Goal: Book appointment/travel/reservation

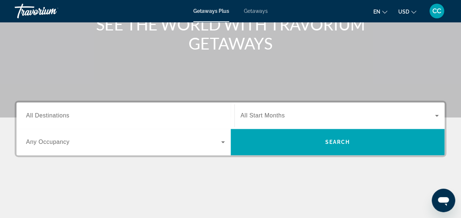
scroll to position [117, 0]
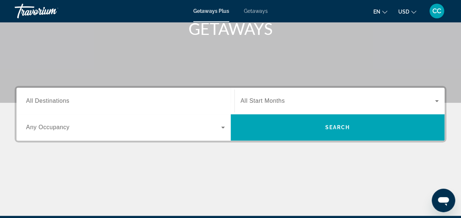
click at [67, 99] on span "All Destinations" at bounding box center [47, 100] width 43 height 6
click at [67, 99] on input "Destination All Destinations" at bounding box center [125, 101] width 199 height 9
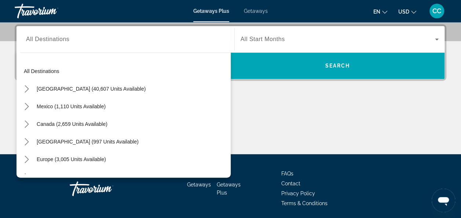
scroll to position [0, 0]
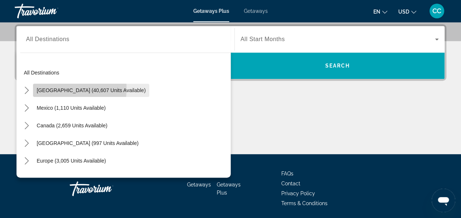
click at [46, 88] on span "[GEOGRAPHIC_DATA] (40,607 units available)" at bounding box center [91, 90] width 109 height 6
type input "**********"
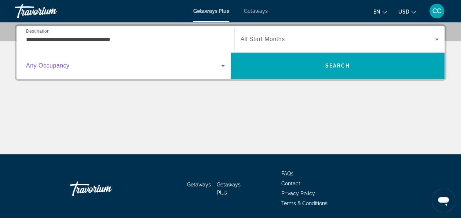
click at [221, 63] on icon "Search widget" at bounding box center [222, 65] width 9 height 9
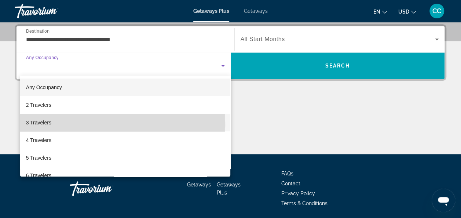
click at [41, 124] on span "3 Travelers" at bounding box center [38, 122] width 25 height 9
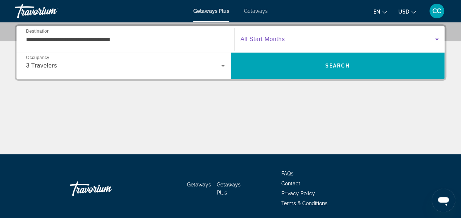
click at [426, 40] on span "Search widget" at bounding box center [337, 39] width 195 height 9
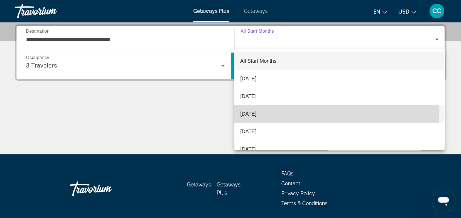
click at [279, 111] on mat-option "[DATE]" at bounding box center [339, 114] width 210 height 18
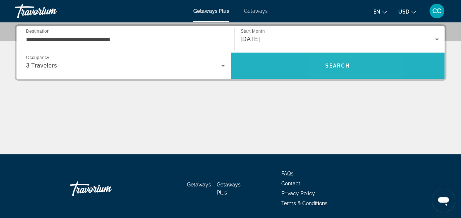
click at [330, 65] on span "Search" at bounding box center [337, 66] width 25 height 6
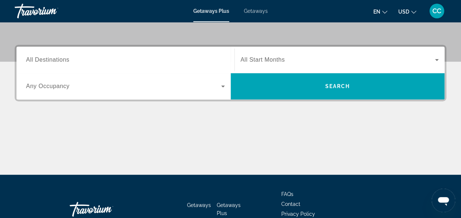
scroll to position [161, 0]
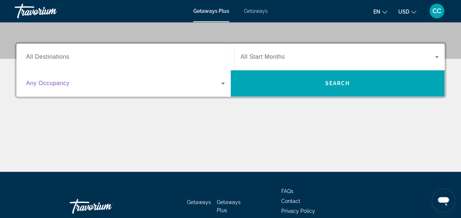
click at [223, 84] on icon "Search widget" at bounding box center [222, 83] width 9 height 9
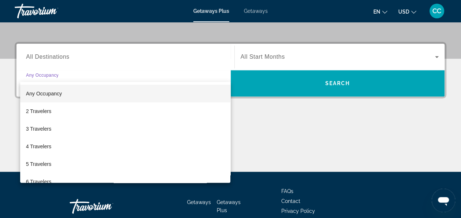
scroll to position [179, 0]
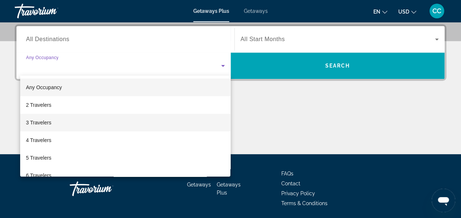
click at [62, 120] on mat-option "3 Travelers" at bounding box center [125, 123] width 210 height 18
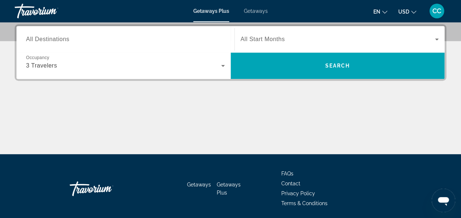
click at [69, 37] on span "All Destinations" at bounding box center [47, 39] width 43 height 6
click at [69, 37] on input "Destination All Destinations" at bounding box center [125, 39] width 199 height 9
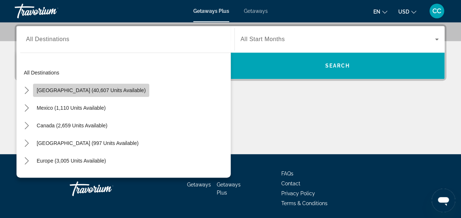
click at [105, 87] on span "[GEOGRAPHIC_DATA] (40,607 units available)" at bounding box center [91, 90] width 109 height 6
type input "**********"
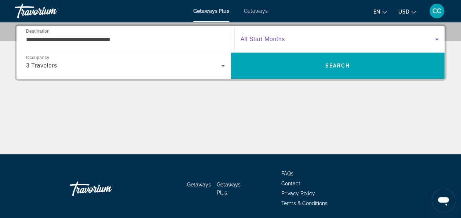
click at [308, 37] on span "Search widget" at bounding box center [337, 39] width 195 height 9
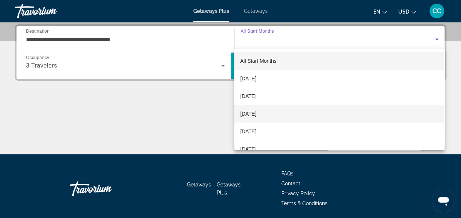
click at [277, 113] on mat-option "[DATE]" at bounding box center [339, 114] width 210 height 18
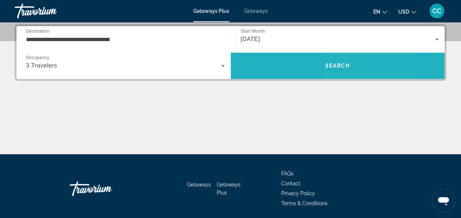
click at [351, 63] on span "Search" at bounding box center [337, 66] width 214 height 18
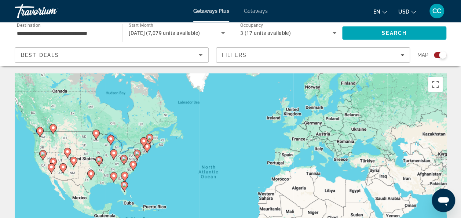
click at [125, 189] on icon "Main content" at bounding box center [124, 186] width 7 height 10
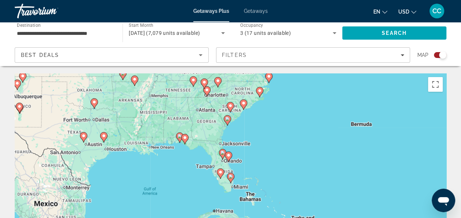
click at [230, 177] on image "Main content" at bounding box center [230, 176] width 4 height 4
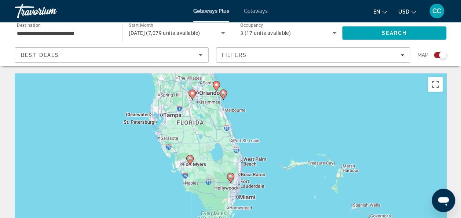
click at [230, 177] on image "Main content" at bounding box center [230, 176] width 4 height 4
type input "**********"
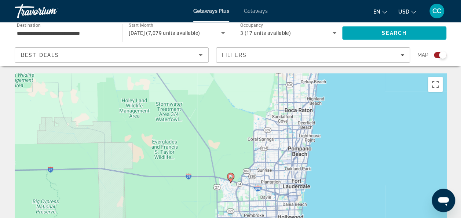
click at [230, 177] on image "Main content" at bounding box center [230, 176] width 4 height 4
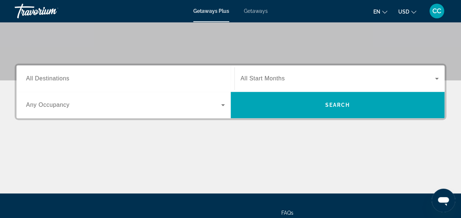
scroll to position [147, 0]
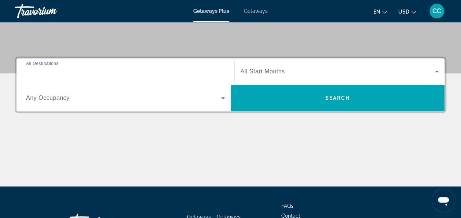
click at [86, 71] on input "Destination All Destinations" at bounding box center [125, 71] width 199 height 9
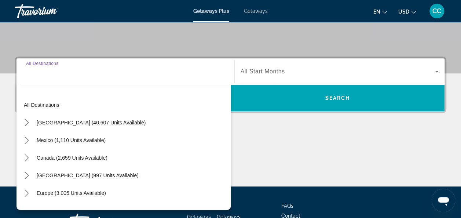
scroll to position [179, 0]
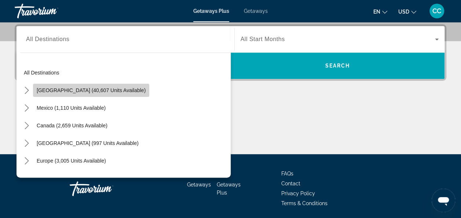
click at [109, 90] on span "[GEOGRAPHIC_DATA] (40,607 units available)" at bounding box center [91, 90] width 109 height 6
type input "**********"
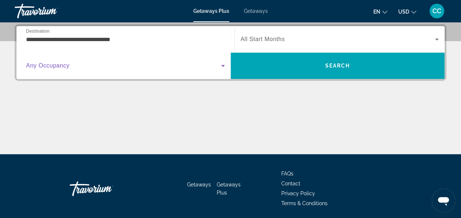
click at [212, 64] on span "Search widget" at bounding box center [123, 65] width 195 height 9
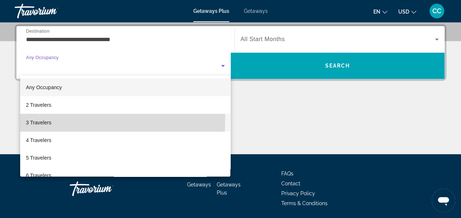
click at [61, 119] on mat-option "3 Travelers" at bounding box center [125, 123] width 210 height 18
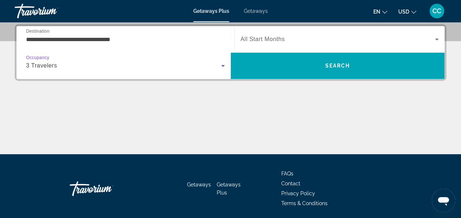
click at [432, 37] on span "Search widget" at bounding box center [337, 39] width 195 height 9
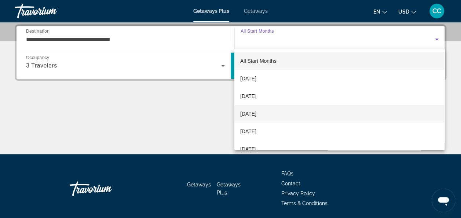
click at [256, 112] on span "[DATE]" at bounding box center [248, 113] width 16 height 9
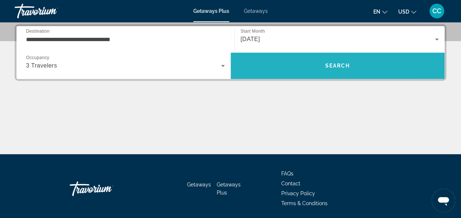
click at [337, 67] on span "Search" at bounding box center [337, 66] width 25 height 6
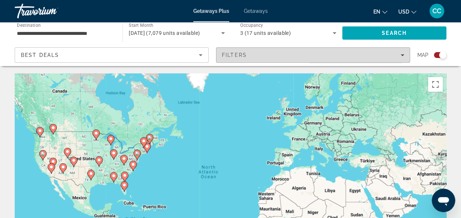
click at [318, 56] on div "Filters" at bounding box center [313, 55] width 182 height 6
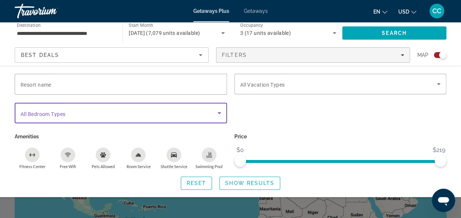
click at [217, 112] on icon "Search widget" at bounding box center [219, 112] width 9 height 9
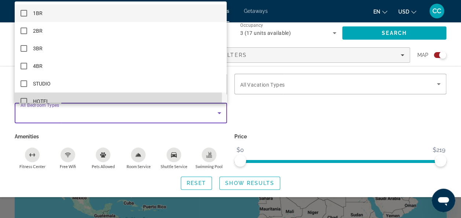
click at [49, 96] on mat-option "HOTEL" at bounding box center [121, 101] width 212 height 18
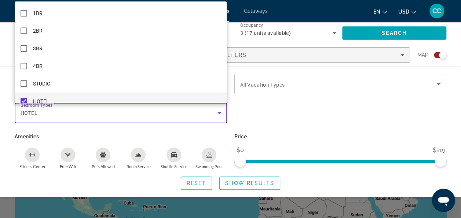
scroll to position [8, 0]
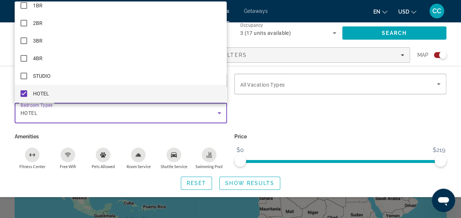
click at [294, 86] on div at bounding box center [230, 109] width 461 height 218
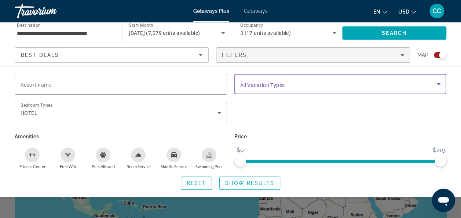
click at [407, 83] on span "Search widget" at bounding box center [338, 83] width 197 height 9
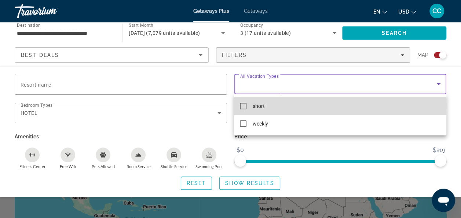
click at [245, 106] on mat-pseudo-checkbox at bounding box center [243, 106] width 7 height 7
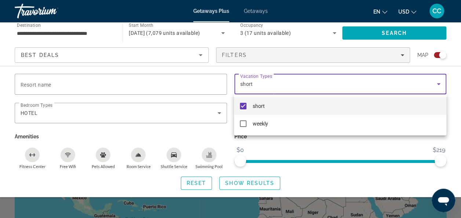
click at [84, 85] on div at bounding box center [230, 109] width 461 height 218
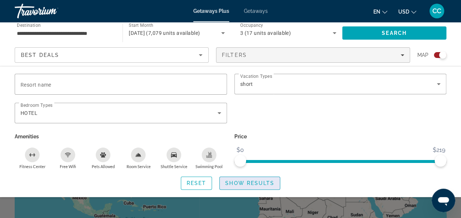
click at [249, 180] on span "Show Results" at bounding box center [249, 183] width 49 height 6
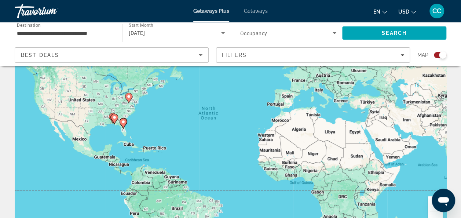
scroll to position [73, 0]
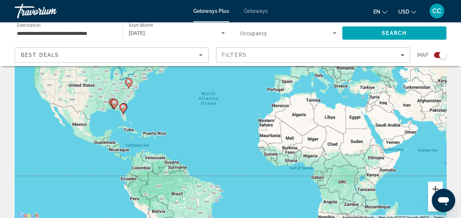
click at [435, 185] on button "Zoom in" at bounding box center [435, 188] width 15 height 15
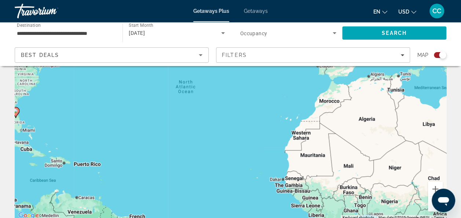
click at [16, 112] on image "Main content" at bounding box center [16, 110] width 4 height 4
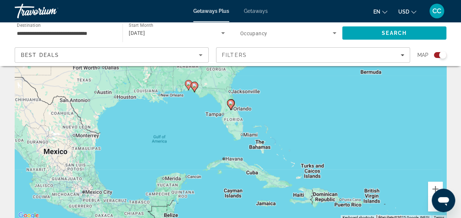
click at [232, 104] on image "Main content" at bounding box center [230, 103] width 4 height 4
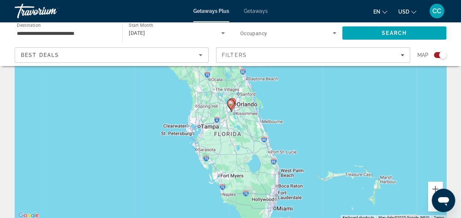
click at [232, 104] on image "Main content" at bounding box center [230, 103] width 4 height 4
type input "**********"
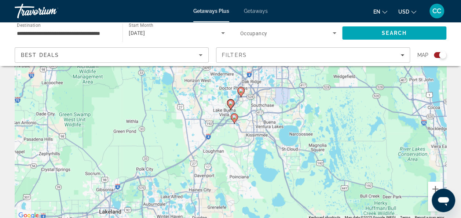
click at [241, 92] on image "Main content" at bounding box center [240, 90] width 4 height 4
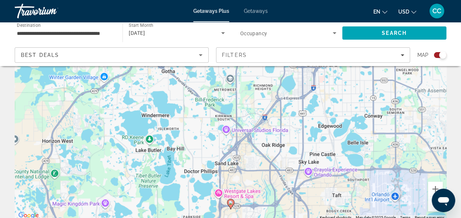
click at [430, 208] on button "Zoom out" at bounding box center [435, 203] width 15 height 15
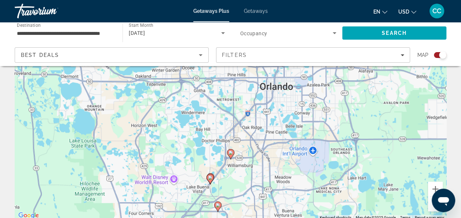
click at [430, 208] on button "Zoom out" at bounding box center [435, 203] width 15 height 15
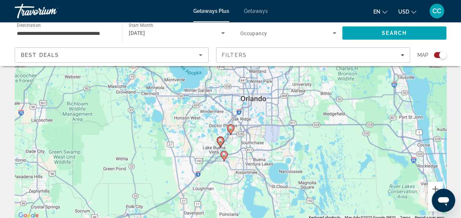
click at [430, 208] on button "Zoom out" at bounding box center [435, 203] width 15 height 15
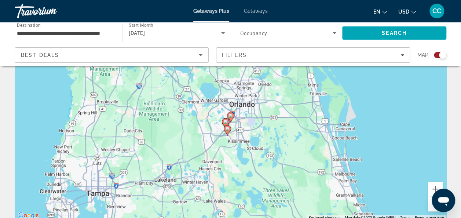
click at [430, 208] on button "Zoom out" at bounding box center [435, 203] width 15 height 15
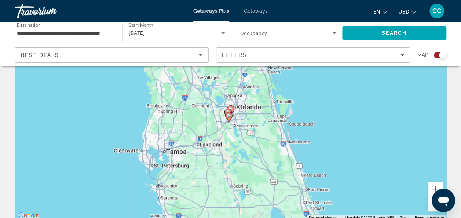
click at [378, 195] on div "To activate drag with keyboard, press Alt + Enter. Once in keyboard drag state,…" at bounding box center [230, 110] width 431 height 220
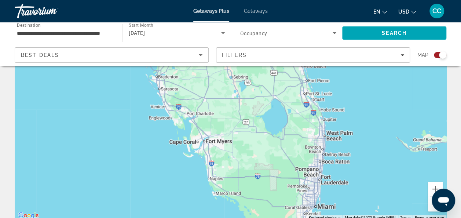
click at [322, 181] on div "To activate drag with keyboard, press Alt + Enter. Once in keyboard drag state,…" at bounding box center [230, 110] width 431 height 220
click at [325, 182] on div "To activate drag with keyboard, press Alt + Enter. Once in keyboard drag state,…" at bounding box center [230, 110] width 431 height 220
click at [433, 184] on button "Zoom in" at bounding box center [435, 188] width 15 height 15
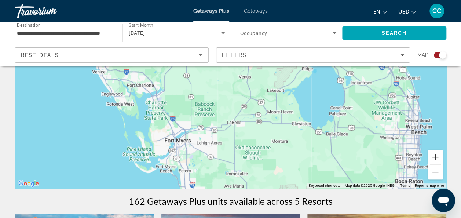
scroll to position [117, 0]
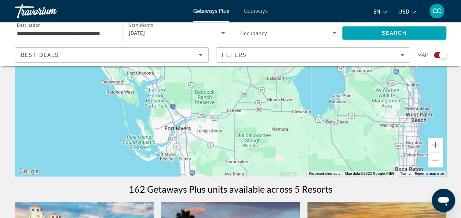
click at [396, 119] on div "Main content" at bounding box center [230, 66] width 431 height 220
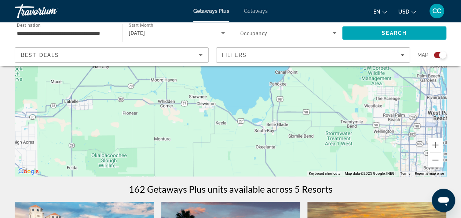
click at [432, 159] on button "Zoom out" at bounding box center [435, 159] width 15 height 15
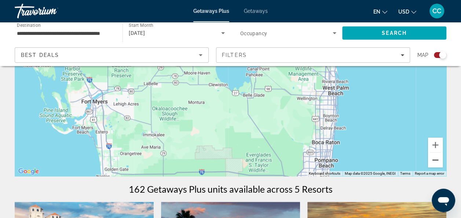
click at [432, 160] on button "Zoom out" at bounding box center [435, 159] width 15 height 15
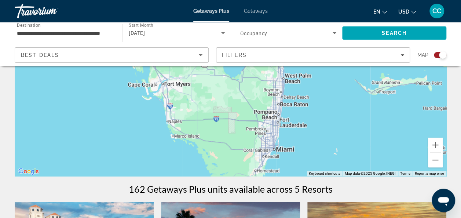
click at [285, 125] on div "To activate drag with keyboard, press Alt + Enter. Once in keyboard drag state,…" at bounding box center [230, 66] width 431 height 220
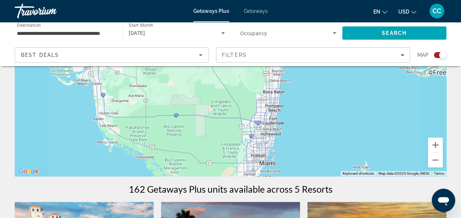
click at [285, 125] on div "Main content" at bounding box center [230, 66] width 431 height 220
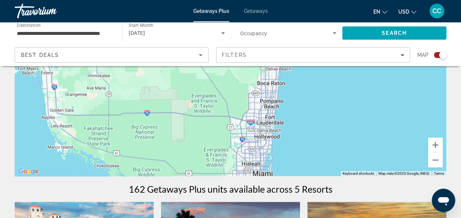
click at [285, 125] on div "Main content" at bounding box center [230, 66] width 431 height 220
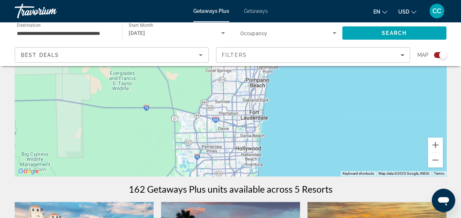
click at [273, 123] on div "Main content" at bounding box center [230, 66] width 431 height 220
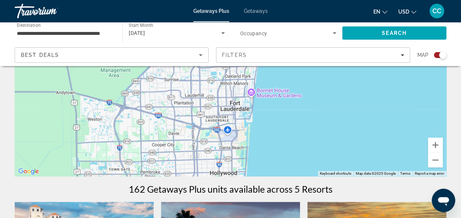
click at [273, 123] on div "Main content" at bounding box center [230, 66] width 431 height 220
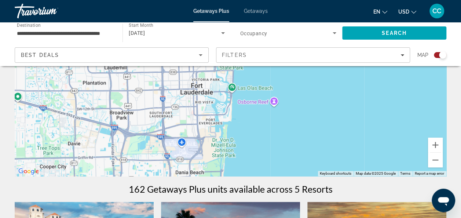
click at [197, 166] on div "Main content" at bounding box center [230, 66] width 431 height 220
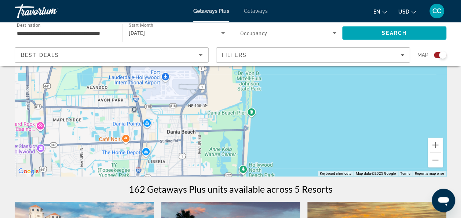
click at [204, 165] on div "Main content" at bounding box center [230, 66] width 431 height 220
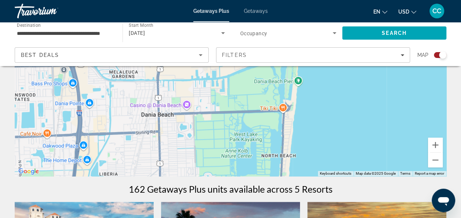
click at [204, 165] on div "Main content" at bounding box center [230, 66] width 431 height 220
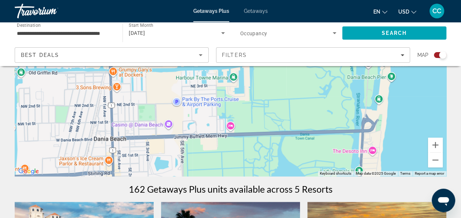
click at [121, 133] on div "Main content" at bounding box center [230, 66] width 431 height 220
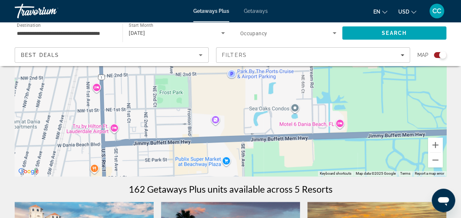
click at [152, 120] on div "Main content" at bounding box center [230, 66] width 431 height 220
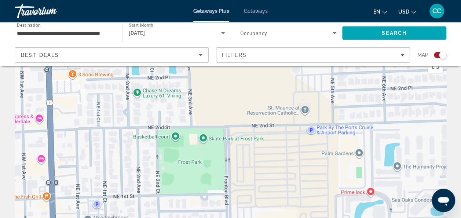
scroll to position [15, 0]
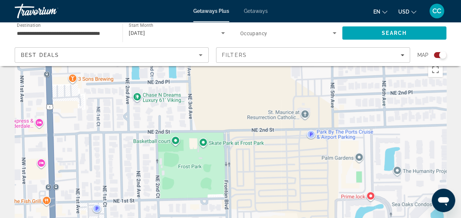
click at [23, 171] on div "Main content" at bounding box center [230, 169] width 431 height 220
click at [432, 69] on button "Toggle fullscreen view" at bounding box center [435, 69] width 15 height 15
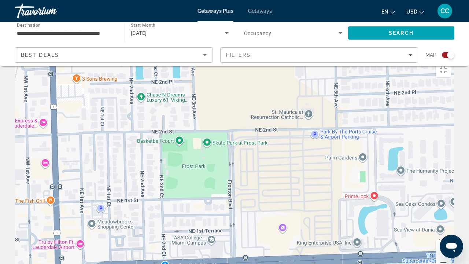
click at [44, 126] on div "Main content" at bounding box center [235, 169] width 440 height 220
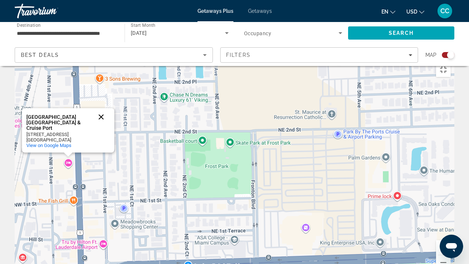
click at [100, 108] on button "Close" at bounding box center [101, 117] width 18 height 18
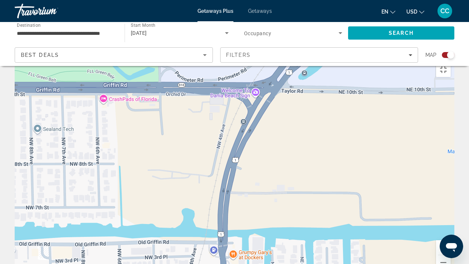
click at [104, 64] on div "Main content" at bounding box center [235, 169] width 440 height 220
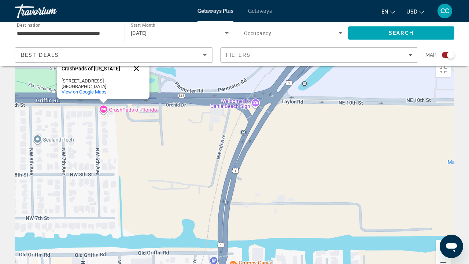
click at [136, 60] on button "Close" at bounding box center [136, 69] width 18 height 18
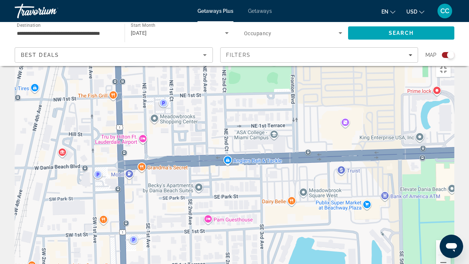
click at [143, 103] on div "Main content" at bounding box center [235, 169] width 440 height 220
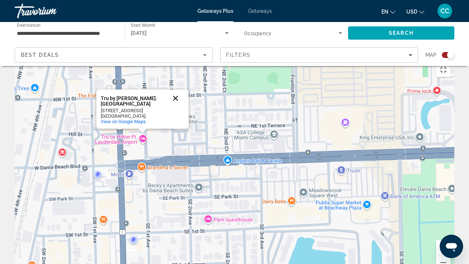
click at [176, 89] on button "Close" at bounding box center [176, 98] width 18 height 18
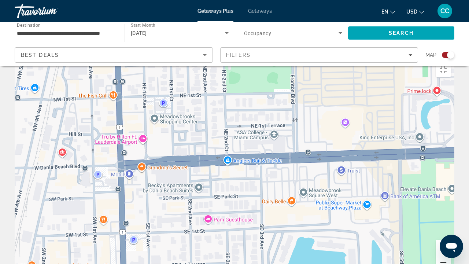
click at [451, 217] on button "Zoom out" at bounding box center [443, 262] width 15 height 15
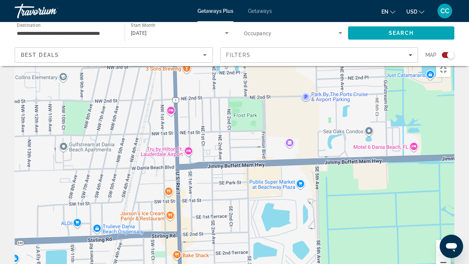
click at [451, 217] on button "Zoom out" at bounding box center [443, 262] width 15 height 15
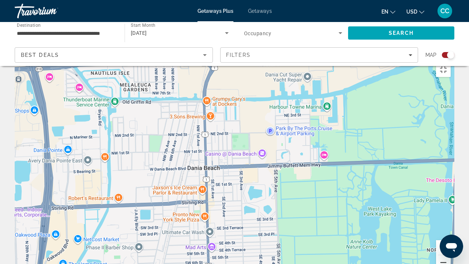
click at [451, 217] on button "Zoom out" at bounding box center [443, 262] width 15 height 15
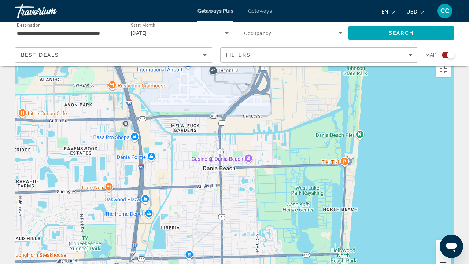
click at [451, 217] on button "Zoom out" at bounding box center [443, 262] width 15 height 15
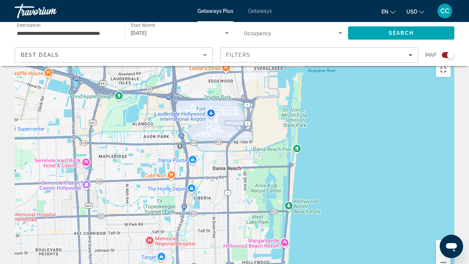
click at [373, 78] on div "Main content" at bounding box center [235, 169] width 440 height 220
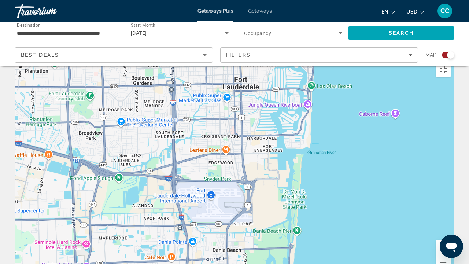
click at [451, 217] on button "Zoom in" at bounding box center [443, 247] width 15 height 15
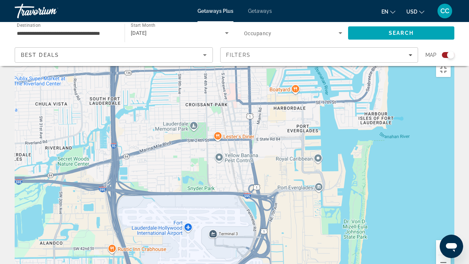
click at [451, 217] on button "Zoom in" at bounding box center [443, 247] width 15 height 15
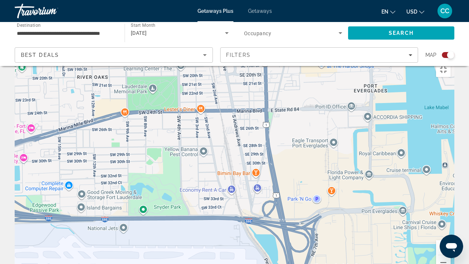
click at [293, 128] on div "Main content" at bounding box center [235, 169] width 440 height 220
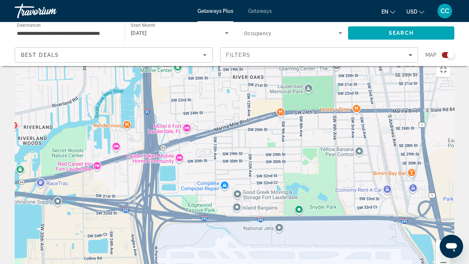
click at [117, 111] on div "Main content" at bounding box center [235, 169] width 440 height 220
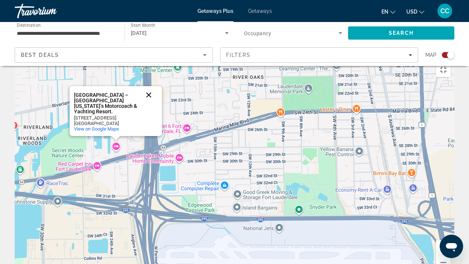
click at [149, 86] on button "Close" at bounding box center [149, 95] width 18 height 18
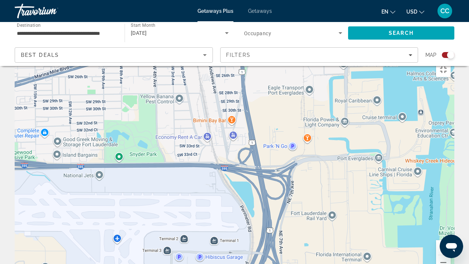
click at [451, 217] on button "Zoom in" at bounding box center [443, 247] width 15 height 15
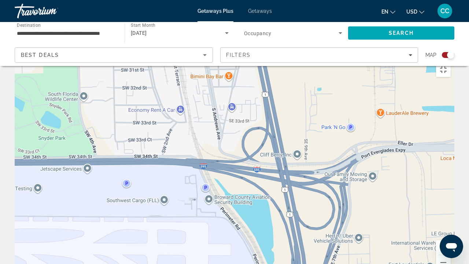
click at [391, 174] on div "Main content" at bounding box center [235, 169] width 440 height 220
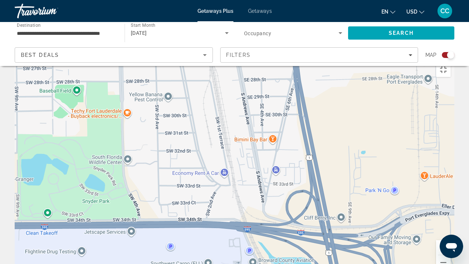
click at [451, 217] on button "Zoom in" at bounding box center [443, 247] width 15 height 15
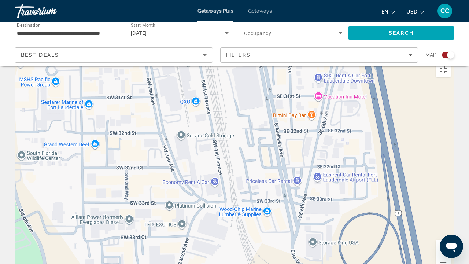
click at [451, 217] on button "Zoom in" at bounding box center [443, 247] width 15 height 15
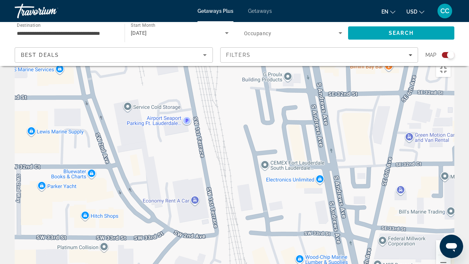
click at [295, 176] on div "Main content" at bounding box center [235, 169] width 440 height 220
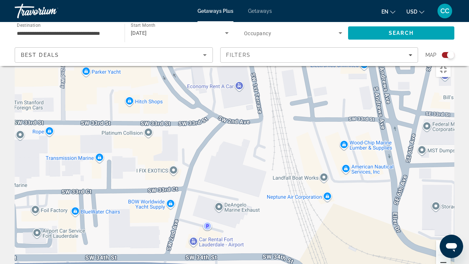
click at [451, 217] on button "Zoom out" at bounding box center [443, 262] width 15 height 15
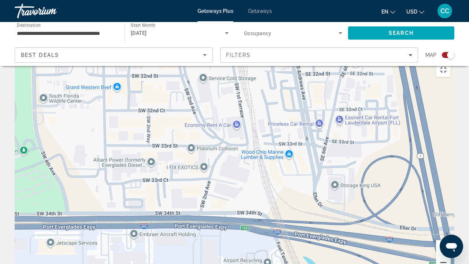
click at [451, 217] on button "Zoom out" at bounding box center [443, 262] width 15 height 15
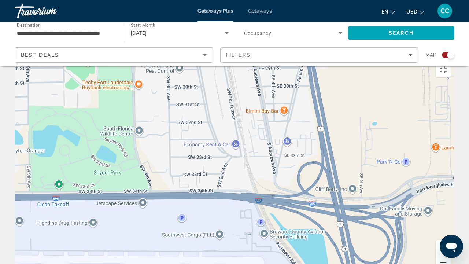
click at [451, 217] on button "Zoom out" at bounding box center [443, 262] width 15 height 15
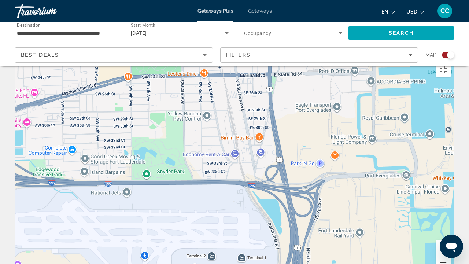
click at [451, 217] on button "Zoom out" at bounding box center [443, 262] width 15 height 15
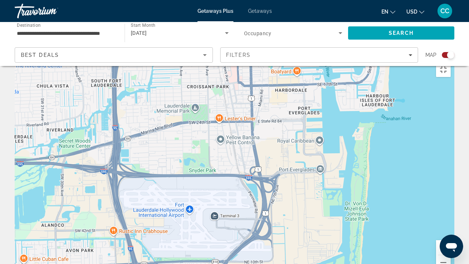
click at [320, 106] on div "Main content" at bounding box center [235, 169] width 440 height 220
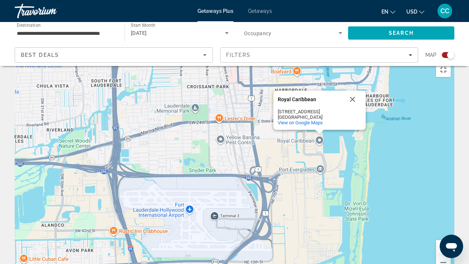
click at [319, 103] on div "[GEOGRAPHIC_DATA] [STREET_ADDRESS] View on Google Maps" at bounding box center [235, 169] width 440 height 220
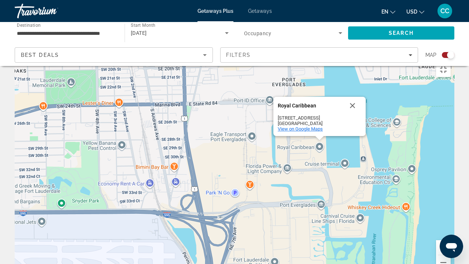
click at [295, 126] on span "View on Google Maps" at bounding box center [300, 128] width 45 height 5
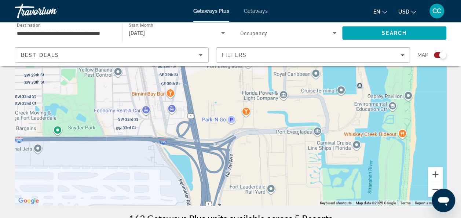
scroll to position [103, 0]
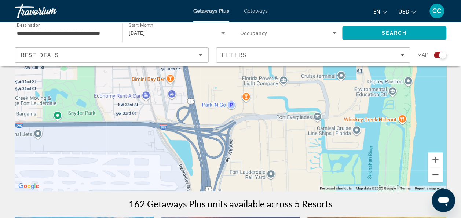
click at [430, 175] on button "Zoom out" at bounding box center [435, 174] width 15 height 15
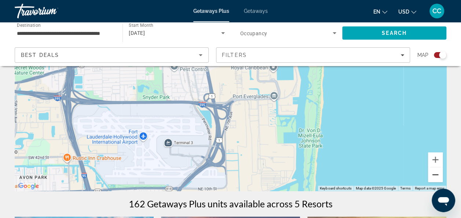
click at [430, 175] on button "Zoom out" at bounding box center [435, 174] width 15 height 15
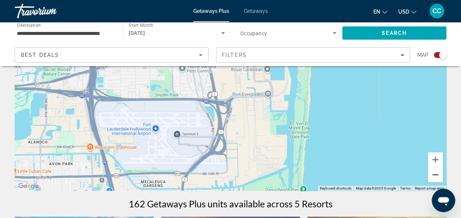
click at [430, 175] on button "Zoom out" at bounding box center [435, 174] width 15 height 15
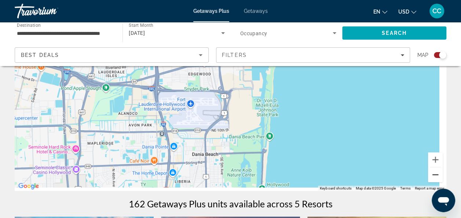
click at [430, 175] on button "Zoom out" at bounding box center [435, 174] width 15 height 15
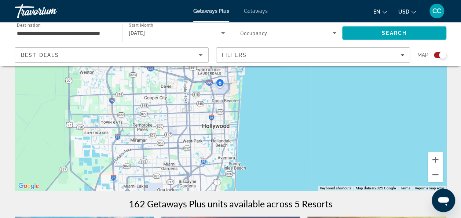
click at [116, 31] on div "**********" at bounding box center [65, 33] width 108 height 21
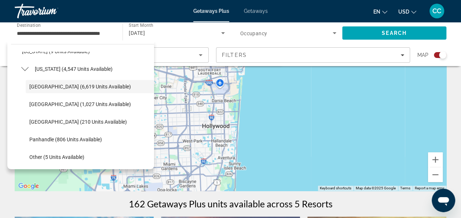
scroll to position [111, 0]
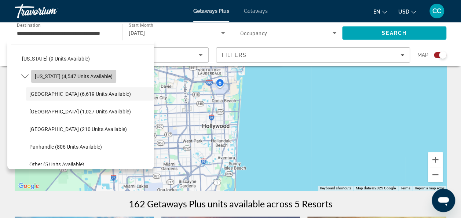
click at [89, 78] on span "[US_STATE] (4,547 units available)" at bounding box center [74, 76] width 78 height 6
type input "**********"
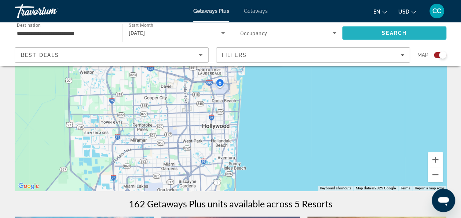
click at [360, 32] on span "Search" at bounding box center [394, 33] width 104 height 18
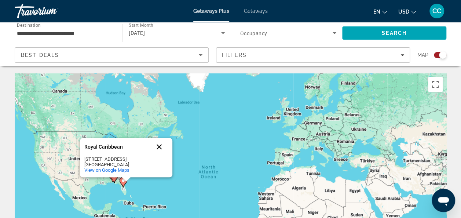
click at [159, 144] on button "Close" at bounding box center [159, 147] width 18 height 18
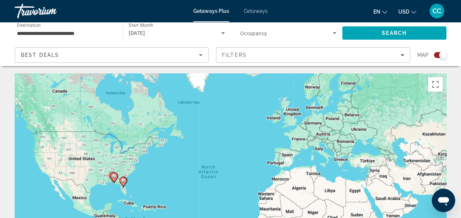
click at [147, 186] on div "To activate drag with keyboard, press Alt + Enter. Once in keyboard drag state,…" at bounding box center [230, 183] width 431 height 220
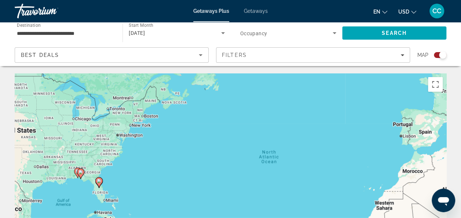
click at [109, 196] on div "To activate drag with keyboard, press Alt + Enter. Once in keyboard drag state,…" at bounding box center [230, 183] width 431 height 220
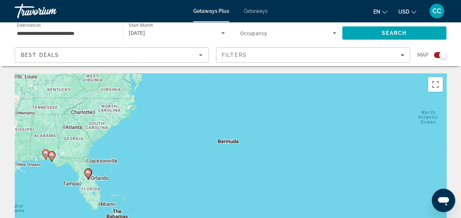
click at [122, 182] on div "To activate drag with keyboard, press Alt + Enter. Once in keyboard drag state,…" at bounding box center [230, 183] width 431 height 220
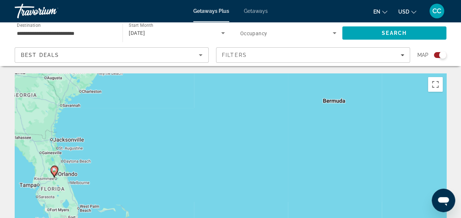
click at [87, 195] on div "To activate drag with keyboard, press Alt + Enter. Once in keyboard drag state,…" at bounding box center [230, 183] width 431 height 220
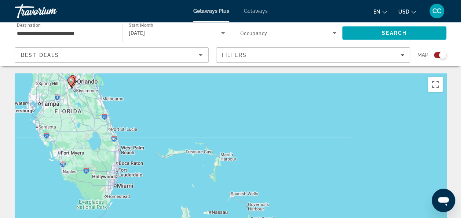
click at [138, 171] on div "To activate drag with keyboard, press Alt + Enter. Once in keyboard drag state,…" at bounding box center [230, 183] width 431 height 220
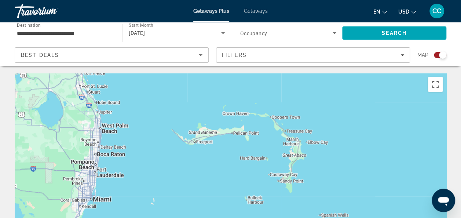
click at [138, 171] on div "Main content" at bounding box center [230, 183] width 431 height 220
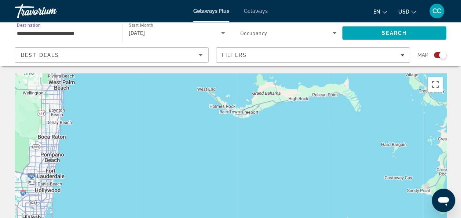
click at [99, 32] on input "**********" at bounding box center [65, 33] width 96 height 9
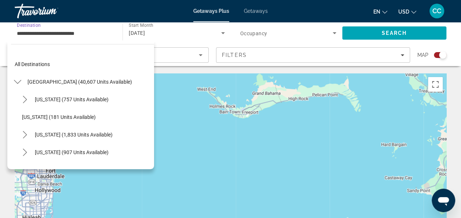
scroll to position [79, 0]
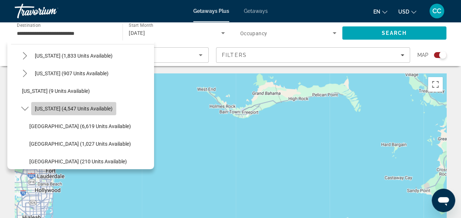
click at [92, 108] on span "[US_STATE] (4,547 units available)" at bounding box center [74, 109] width 78 height 6
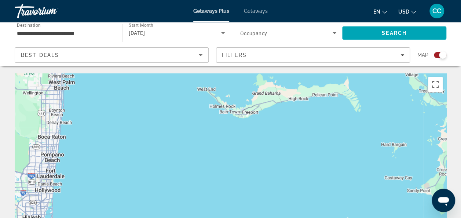
click at [106, 172] on div "Main content" at bounding box center [230, 183] width 431 height 220
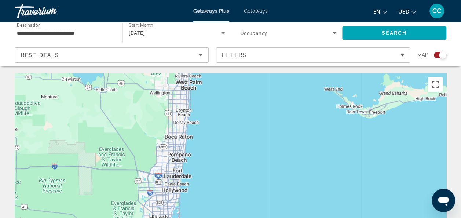
click at [106, 172] on div "Main content" at bounding box center [230, 183] width 431 height 220
